Goal: Information Seeking & Learning: Learn about a topic

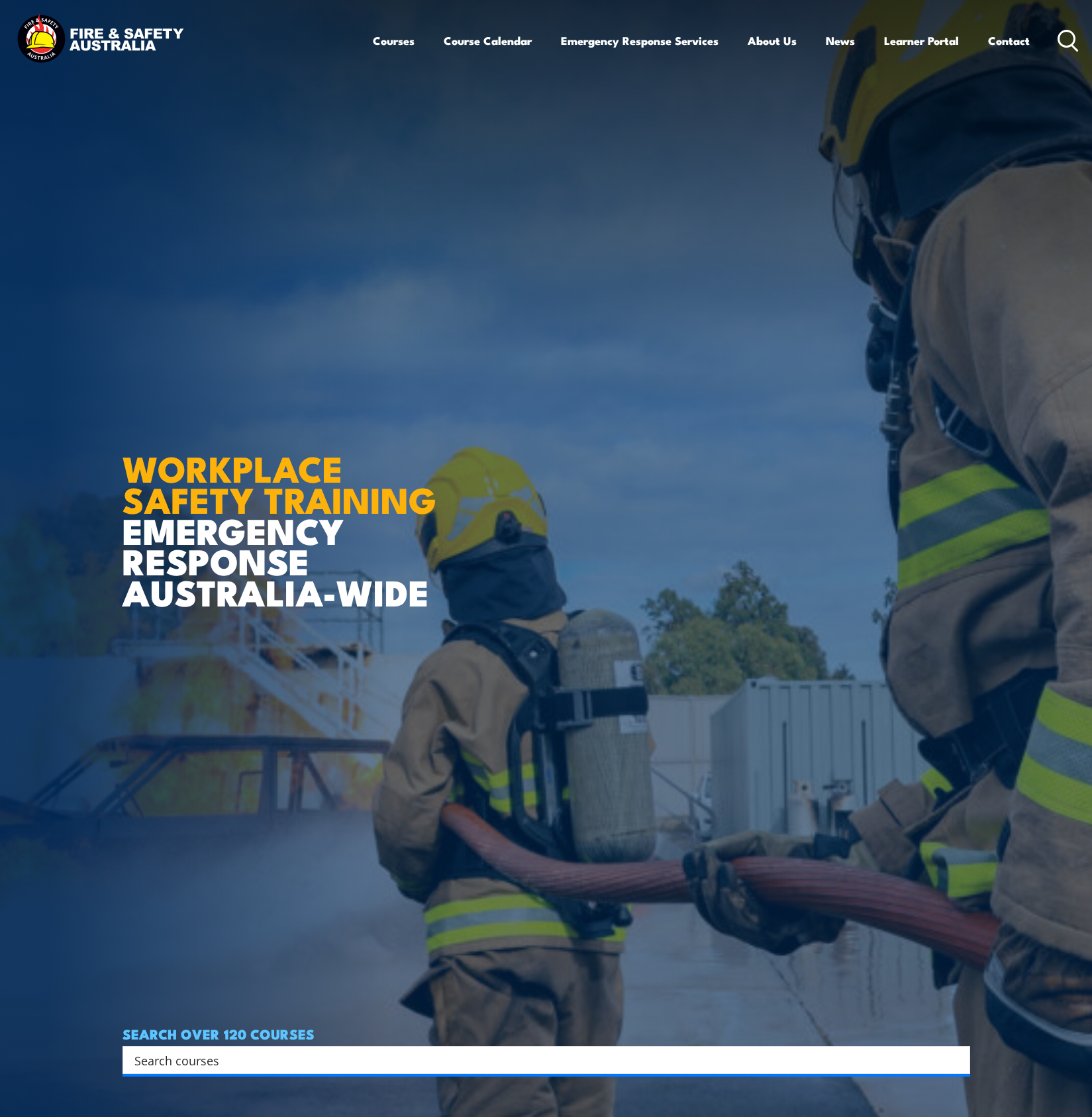
click at [1068, 40] on icon at bounding box center [1068, 41] width 21 height 22
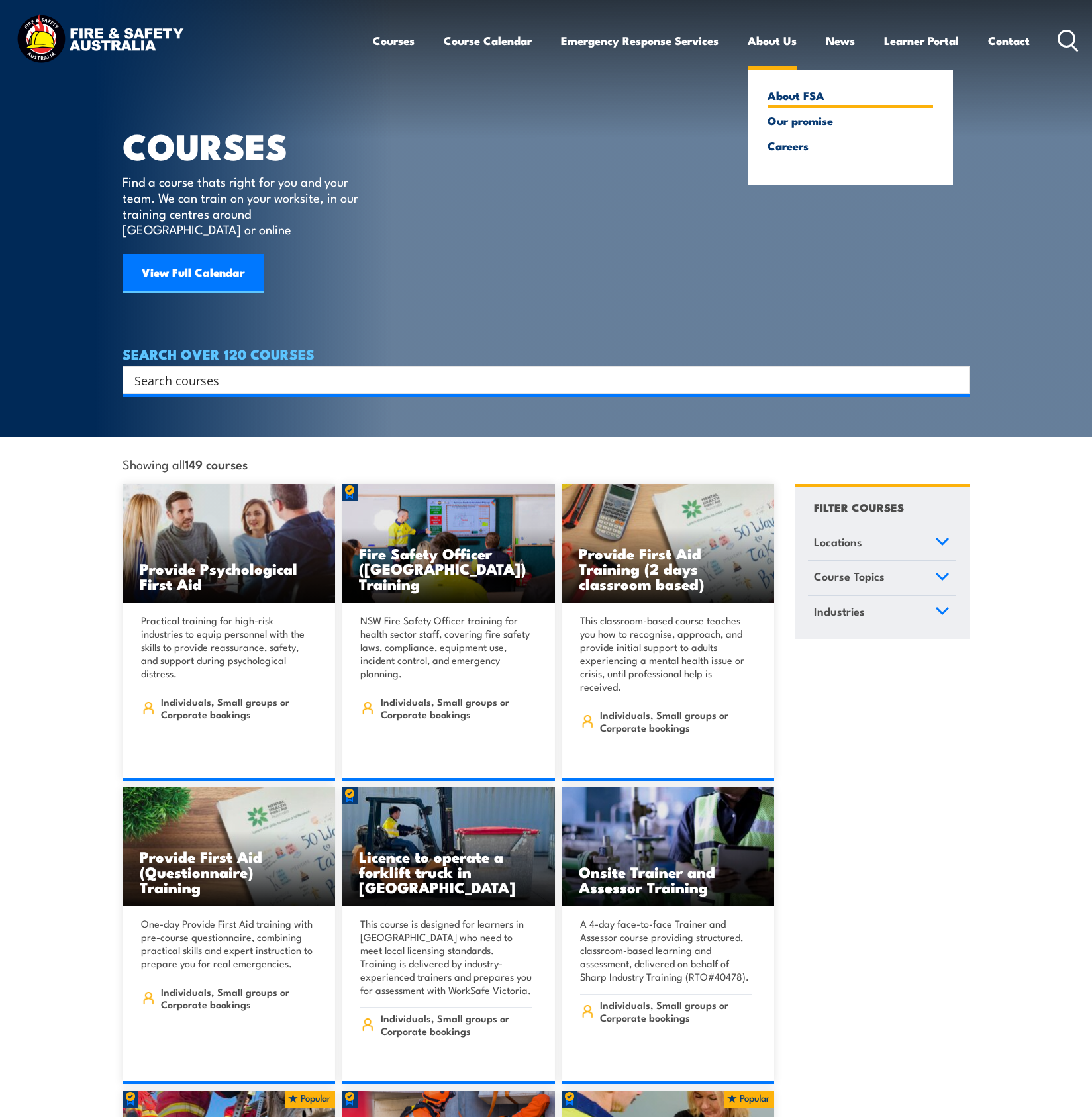
click at [793, 95] on link "About FSA" at bounding box center [850, 95] width 166 height 12
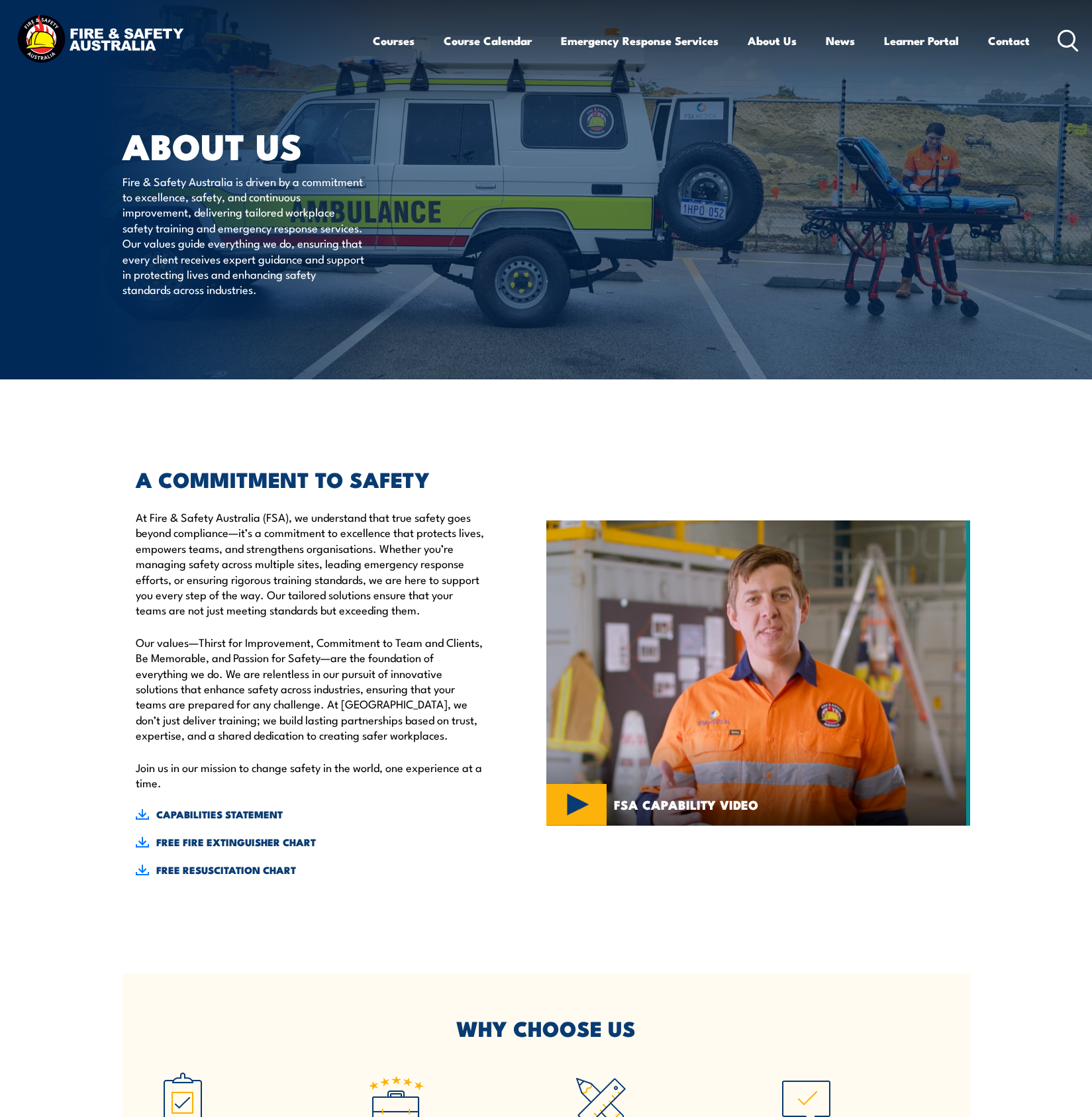
click at [1088, 45] on header "Courses Course Calendar Emergency Response Services Services Overview Emergency…" at bounding box center [546, 41] width 1092 height 81
click at [1071, 46] on icon at bounding box center [1068, 41] width 21 height 22
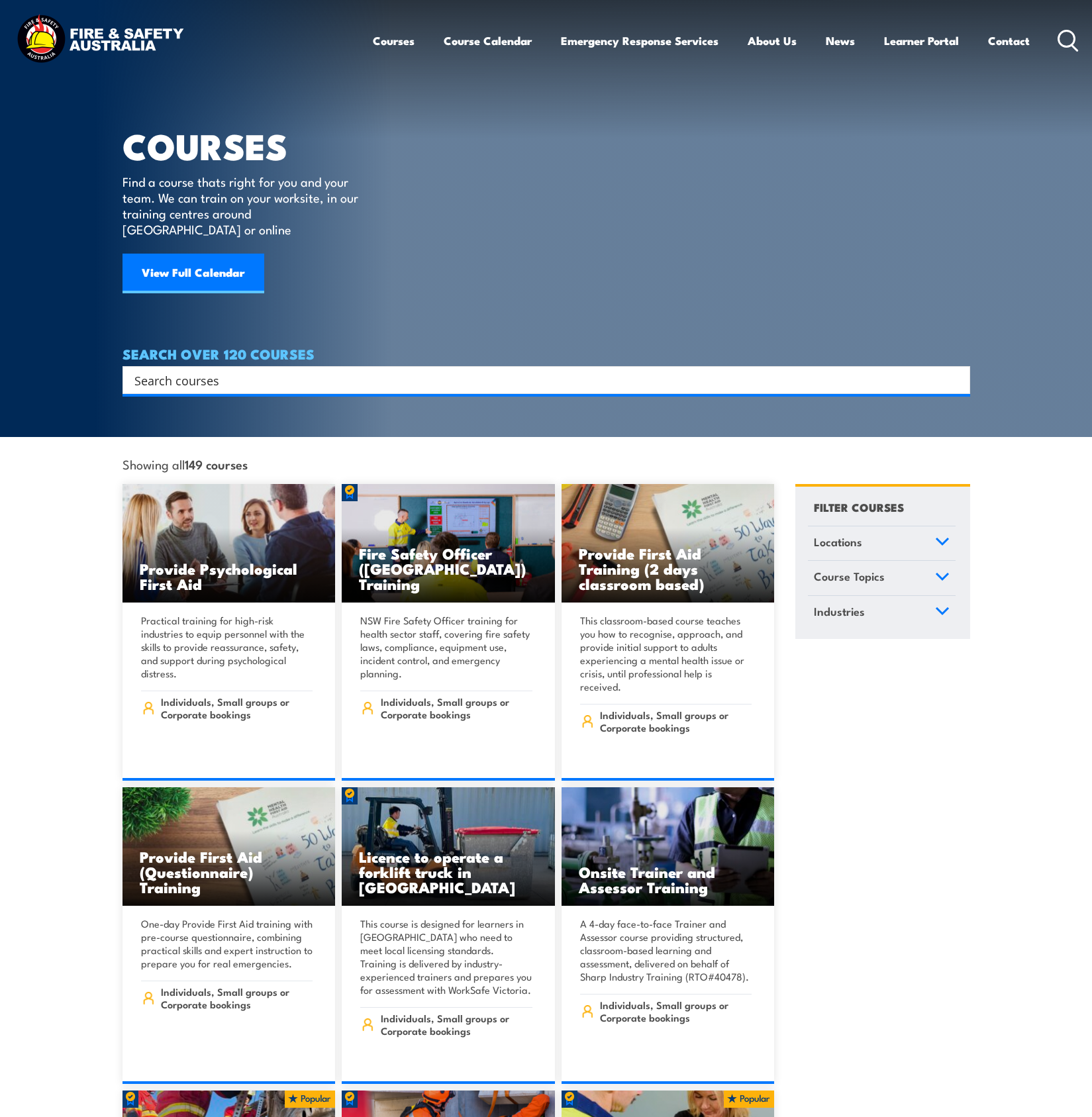
click at [469, 366] on div "Search" at bounding box center [546, 379] width 848 height 28
click at [477, 370] on input "Search input" at bounding box center [537, 380] width 806 height 19
type input "vass"
